Goal: Information Seeking & Learning: Learn about a topic

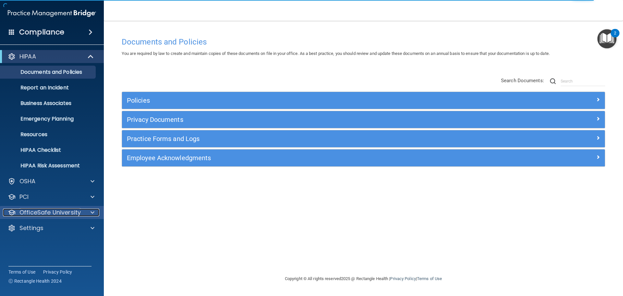
click at [42, 212] on p "OfficeSafe University" at bounding box center [49, 212] width 61 height 8
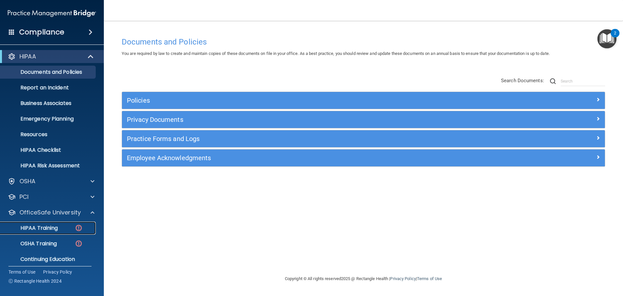
click at [54, 228] on p "HIPAA Training" at bounding box center [31, 228] width 54 height 6
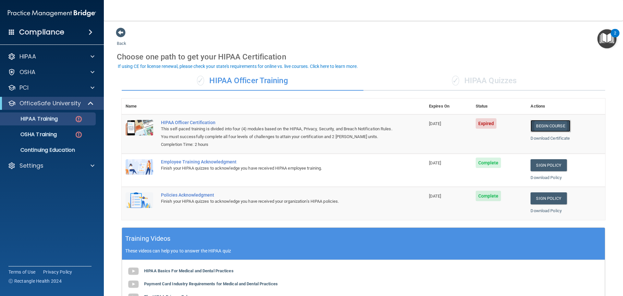
click at [547, 123] on link "Begin Course" at bounding box center [551, 126] width 40 height 12
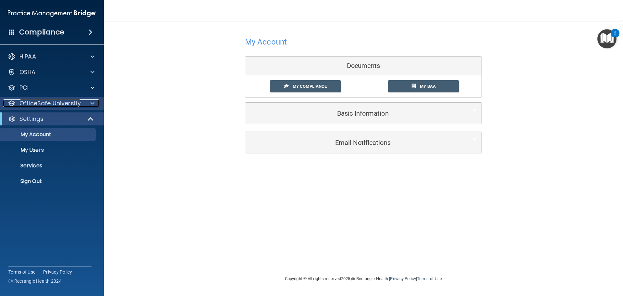
click at [58, 102] on p "OfficeSafe University" at bounding box center [49, 103] width 61 height 8
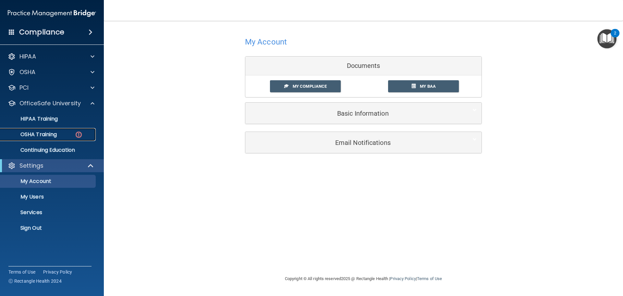
click at [45, 133] on p "OSHA Training" at bounding box center [30, 134] width 53 height 6
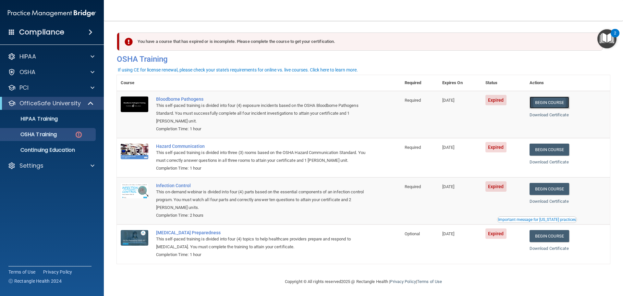
click at [548, 101] on link "Begin Course" at bounding box center [550, 102] width 40 height 12
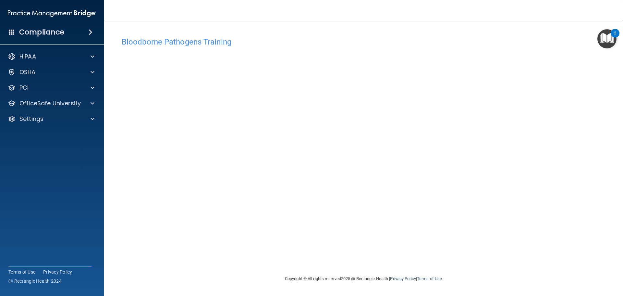
click at [605, 39] on img "Open Resource Center, 2 new notifications" at bounding box center [606, 38] width 19 height 19
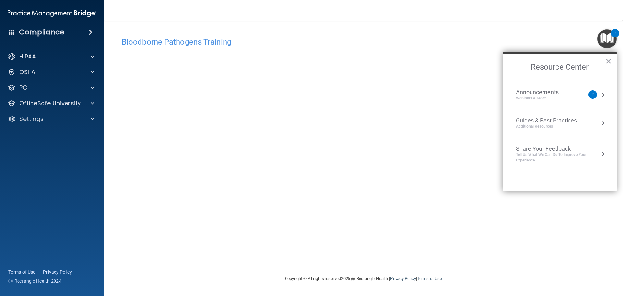
click at [606, 39] on img "Open Resource Center, 2 new notifications" at bounding box center [606, 38] width 19 height 19
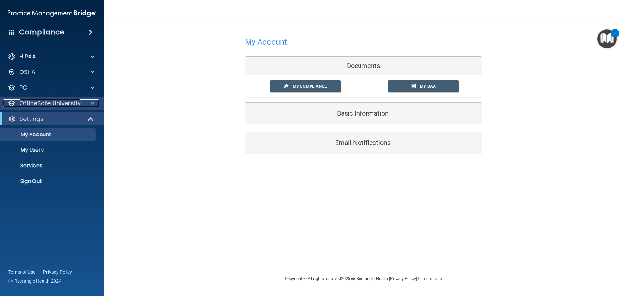
click at [51, 103] on p "OfficeSafe University" at bounding box center [49, 103] width 61 height 8
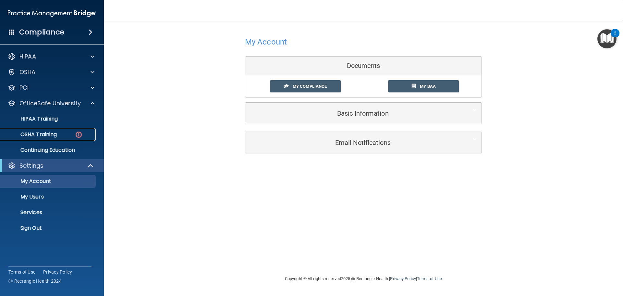
click at [52, 134] on p "OSHA Training" at bounding box center [30, 134] width 53 height 6
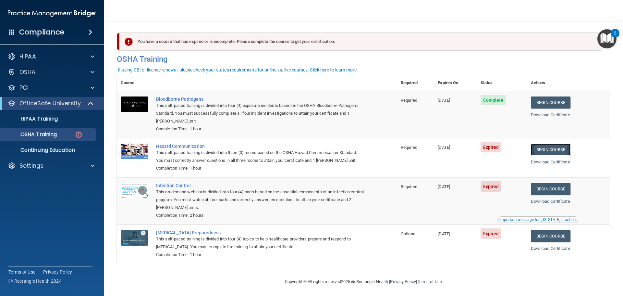
click at [557, 148] on link "Begin Course" at bounding box center [551, 149] width 40 height 12
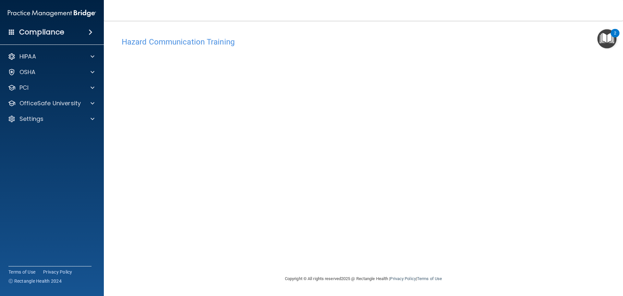
click at [567, 153] on div "Hazard Communication Training This course doesn’t expire until [DATE]. Are you …" at bounding box center [363, 154] width 493 height 241
